Goal: Check status: Check status

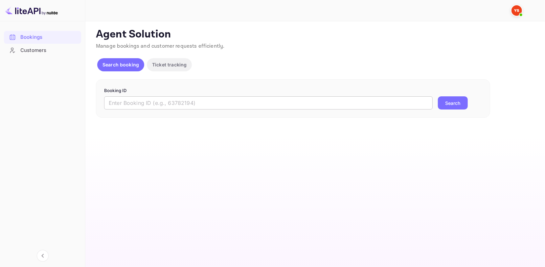
click at [195, 101] on input "text" at bounding box center [268, 102] width 329 height 13
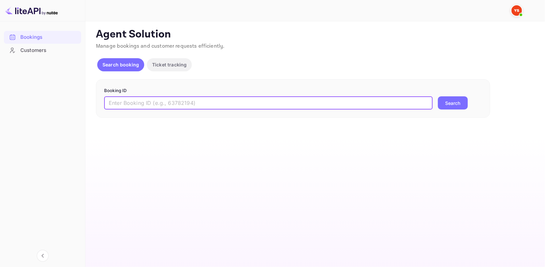
paste input "9638093"
type input "9638093"
click at [458, 107] on button "Search" at bounding box center [453, 102] width 30 height 13
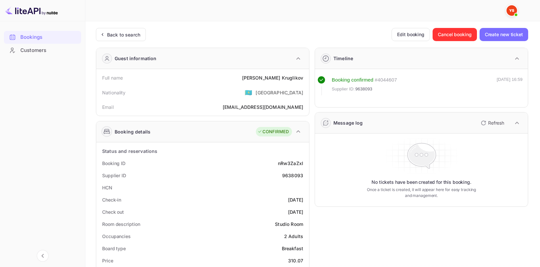
click at [297, 80] on div "[PERSON_NAME]" at bounding box center [272, 77] width 61 height 7
copy div "[PERSON_NAME]"
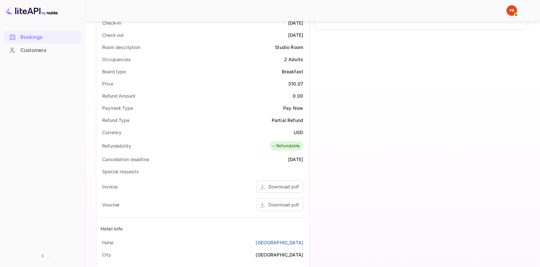
scroll to position [197, 0]
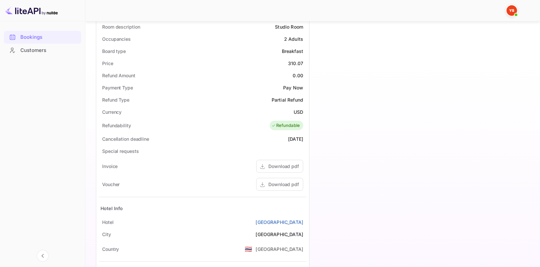
click at [297, 61] on div "310.07" at bounding box center [295, 63] width 15 height 7
copy div "310.07"
click at [299, 108] on div "USD" at bounding box center [299, 111] width 10 height 7
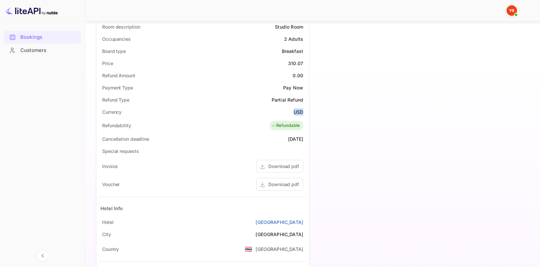
copy div "USD"
